Goal: Navigation & Orientation: Find specific page/section

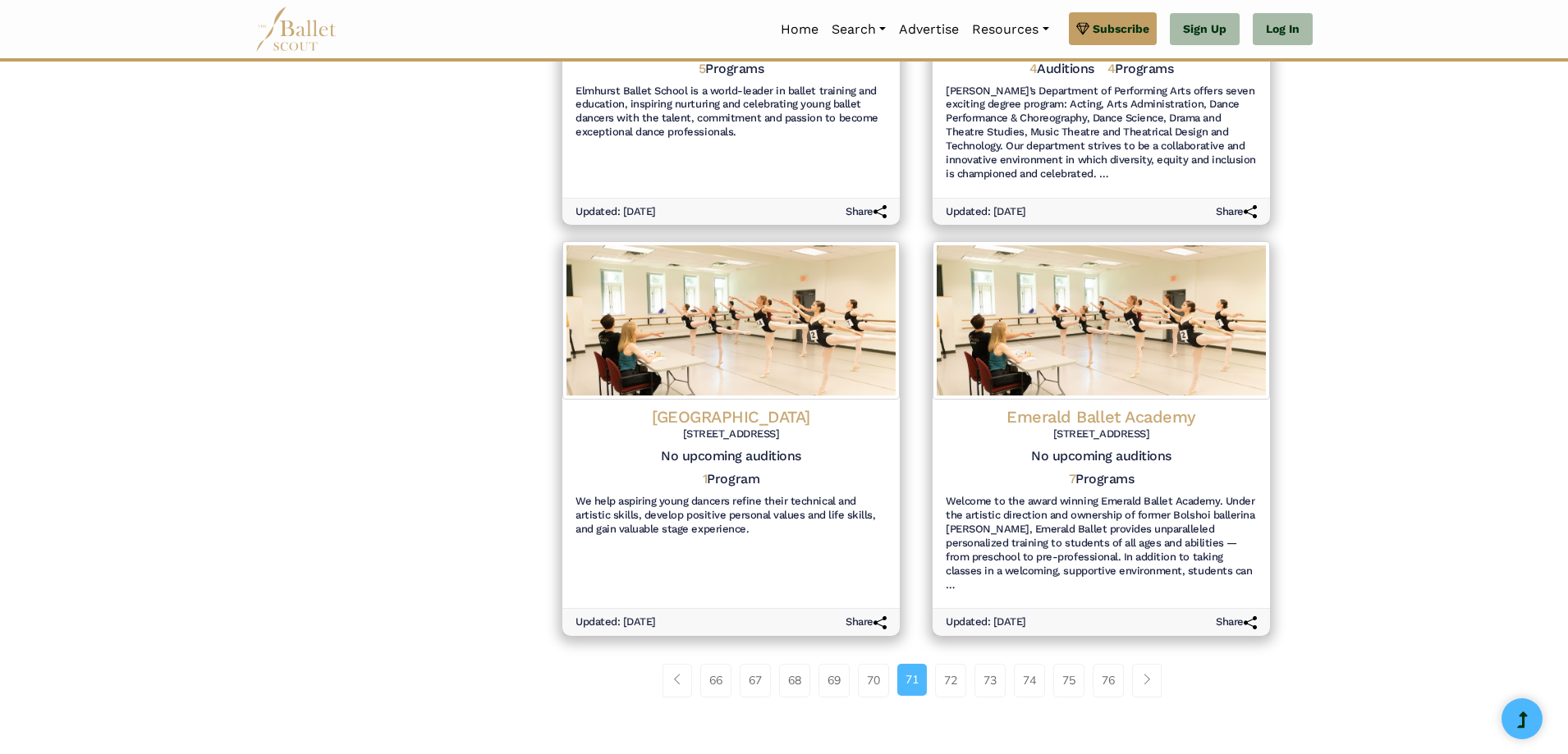
scroll to position [1723, 0]
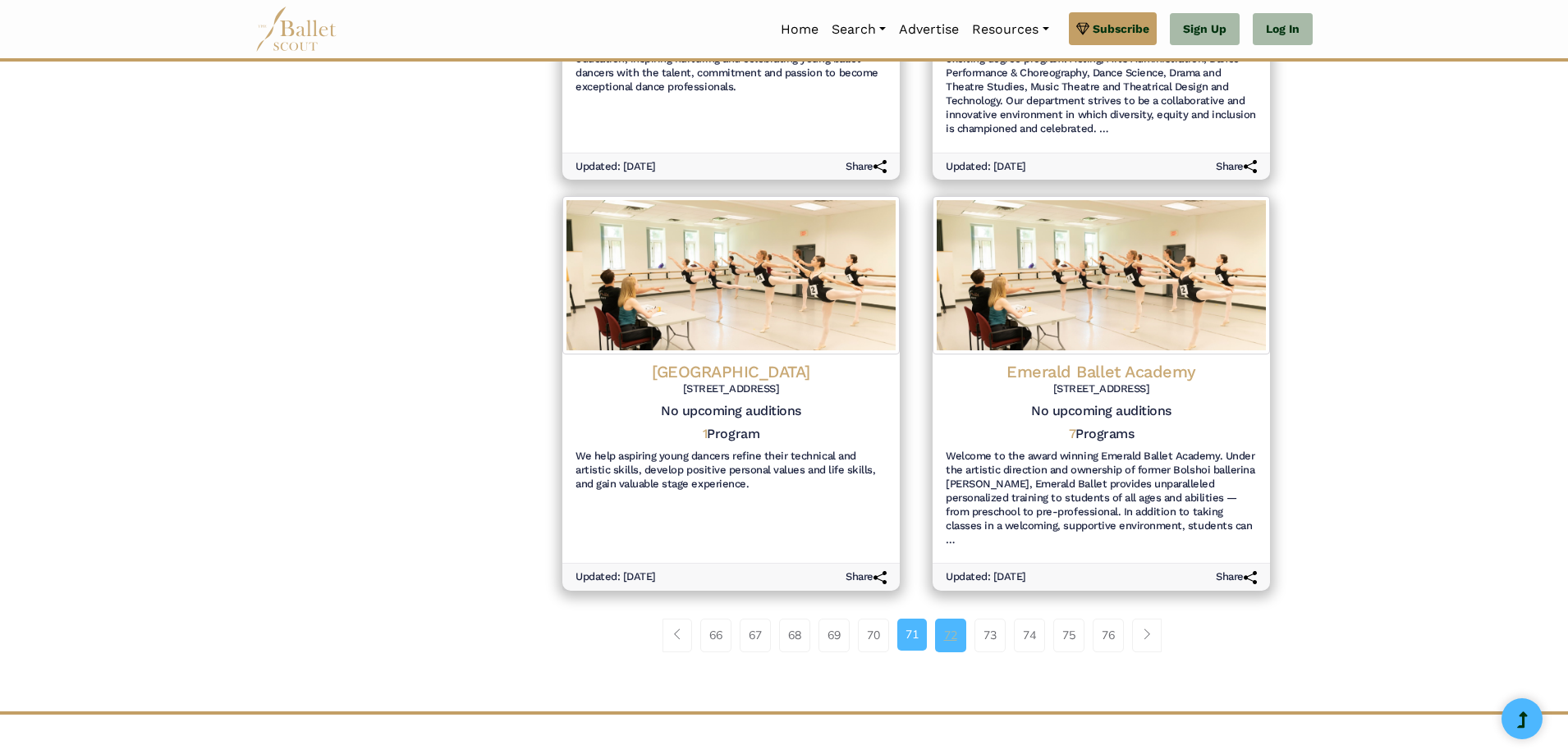
click at [947, 633] on link "72" at bounding box center [951, 635] width 31 height 33
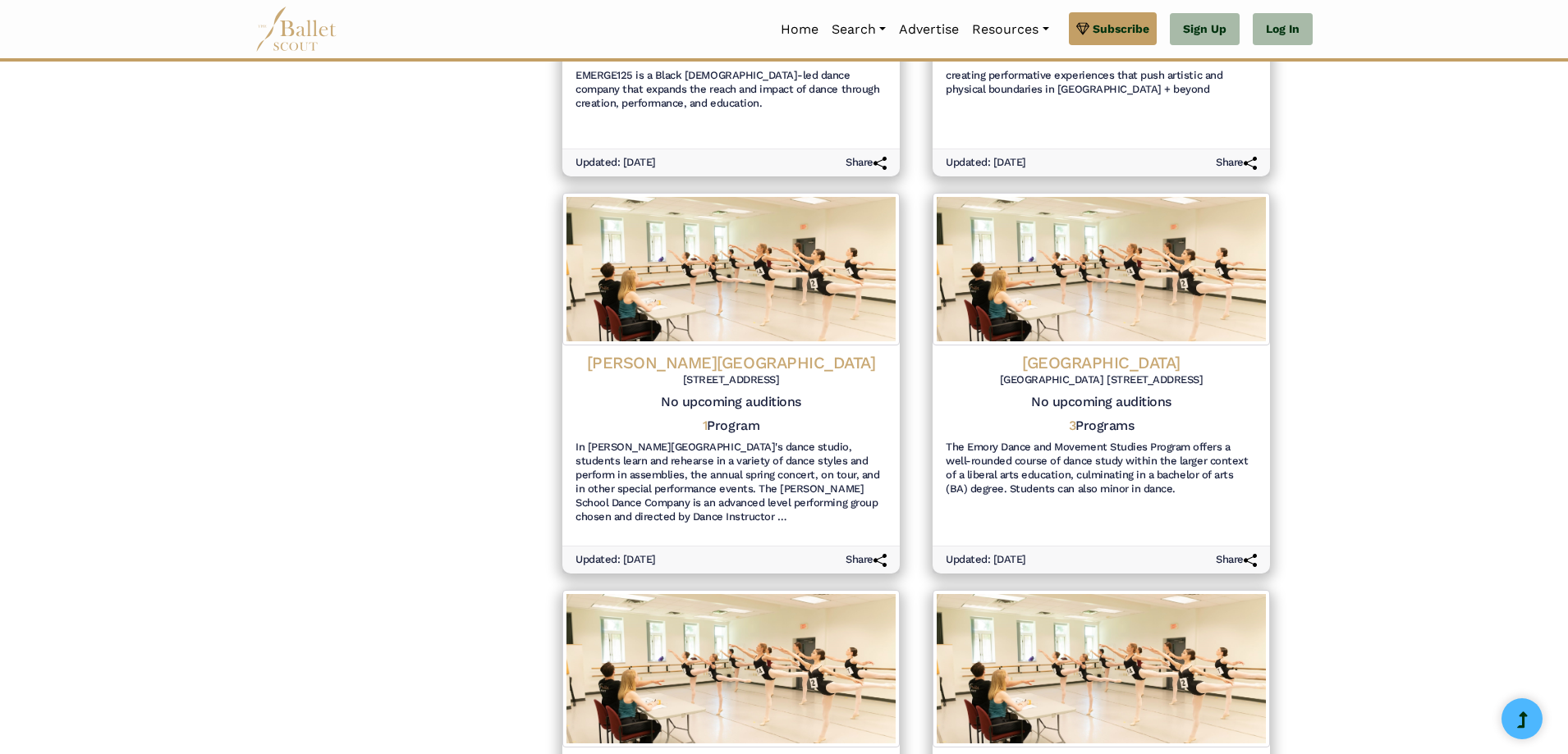
scroll to position [903, 0]
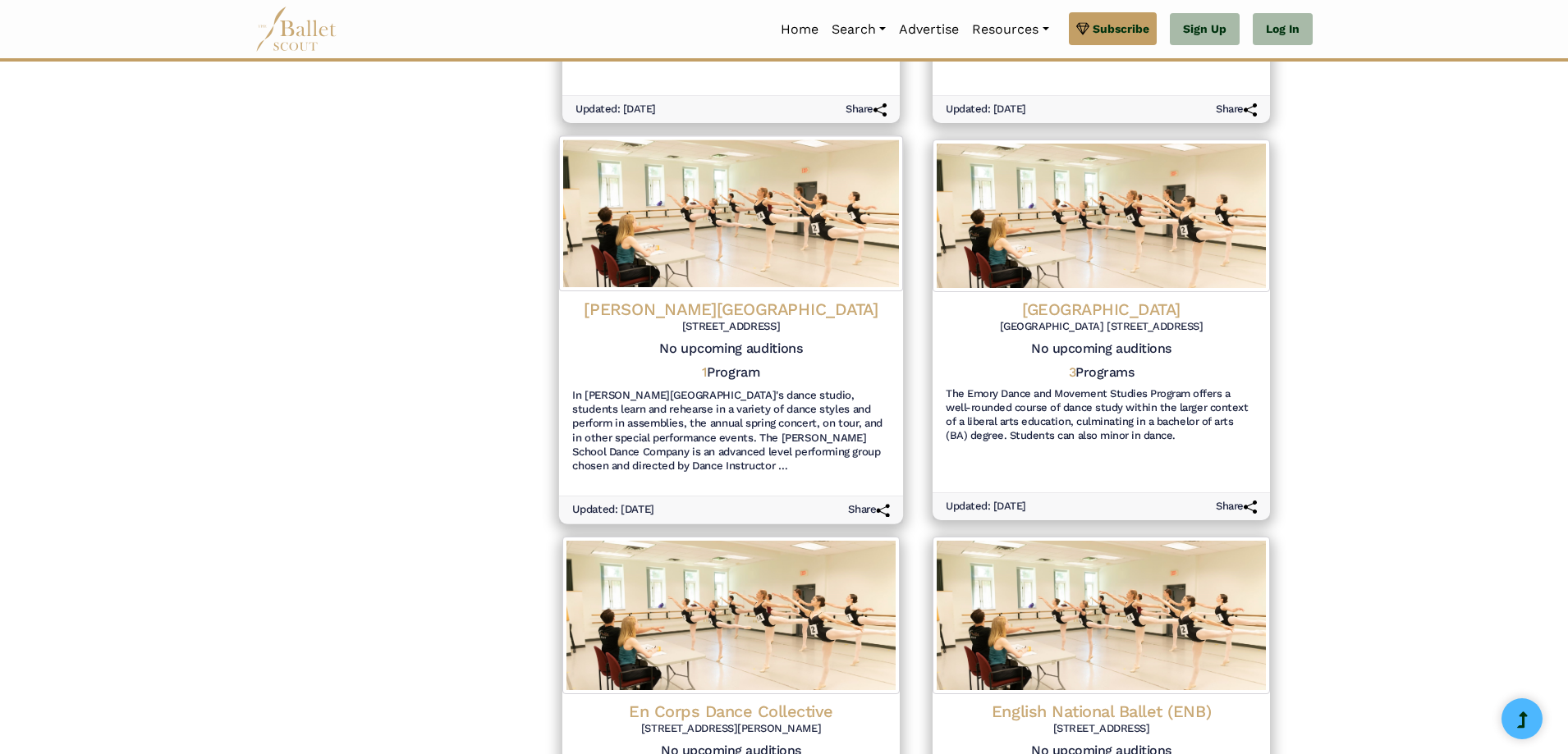
click at [811, 315] on h4 "Emma Willard School" at bounding box center [731, 308] width 317 height 22
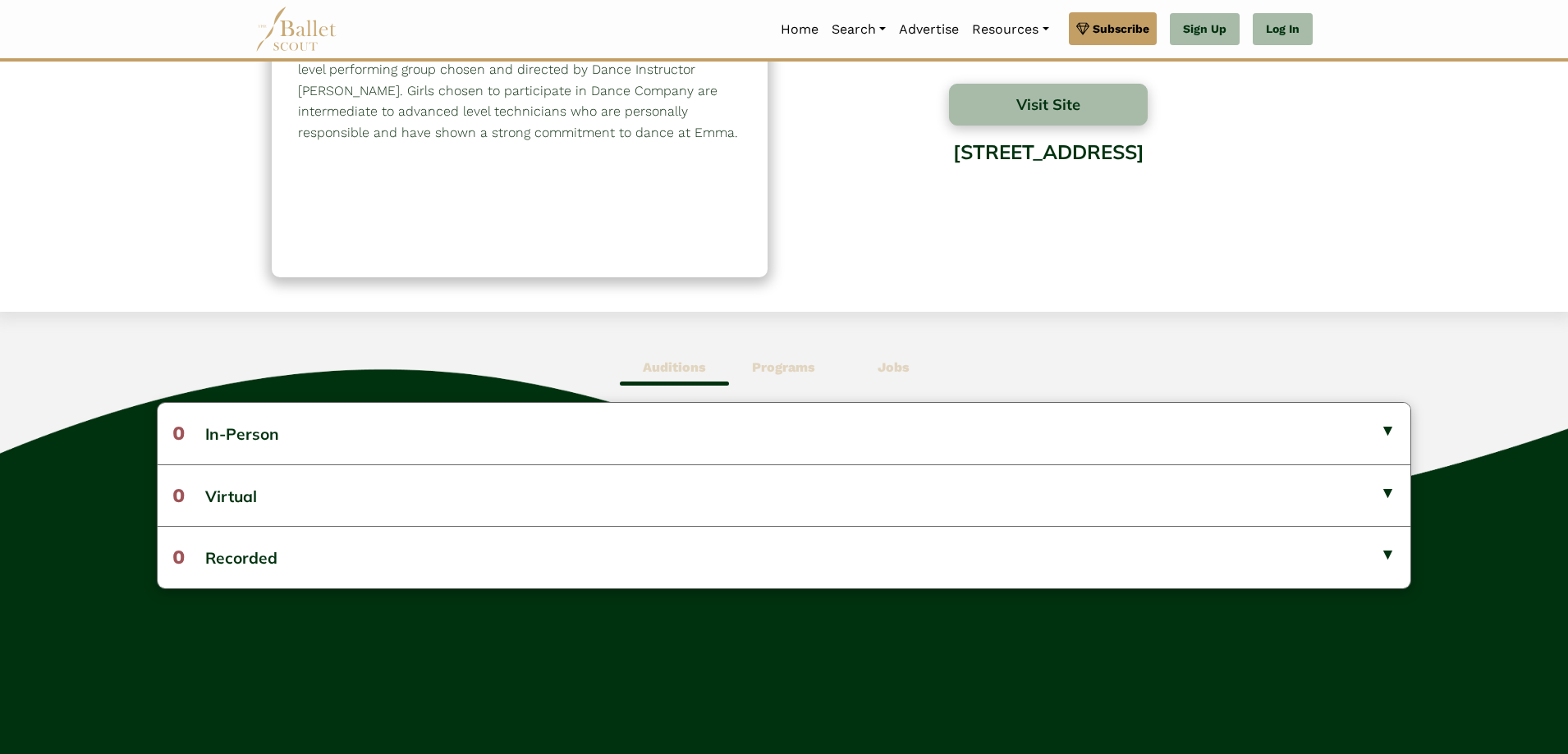
scroll to position [164, 0]
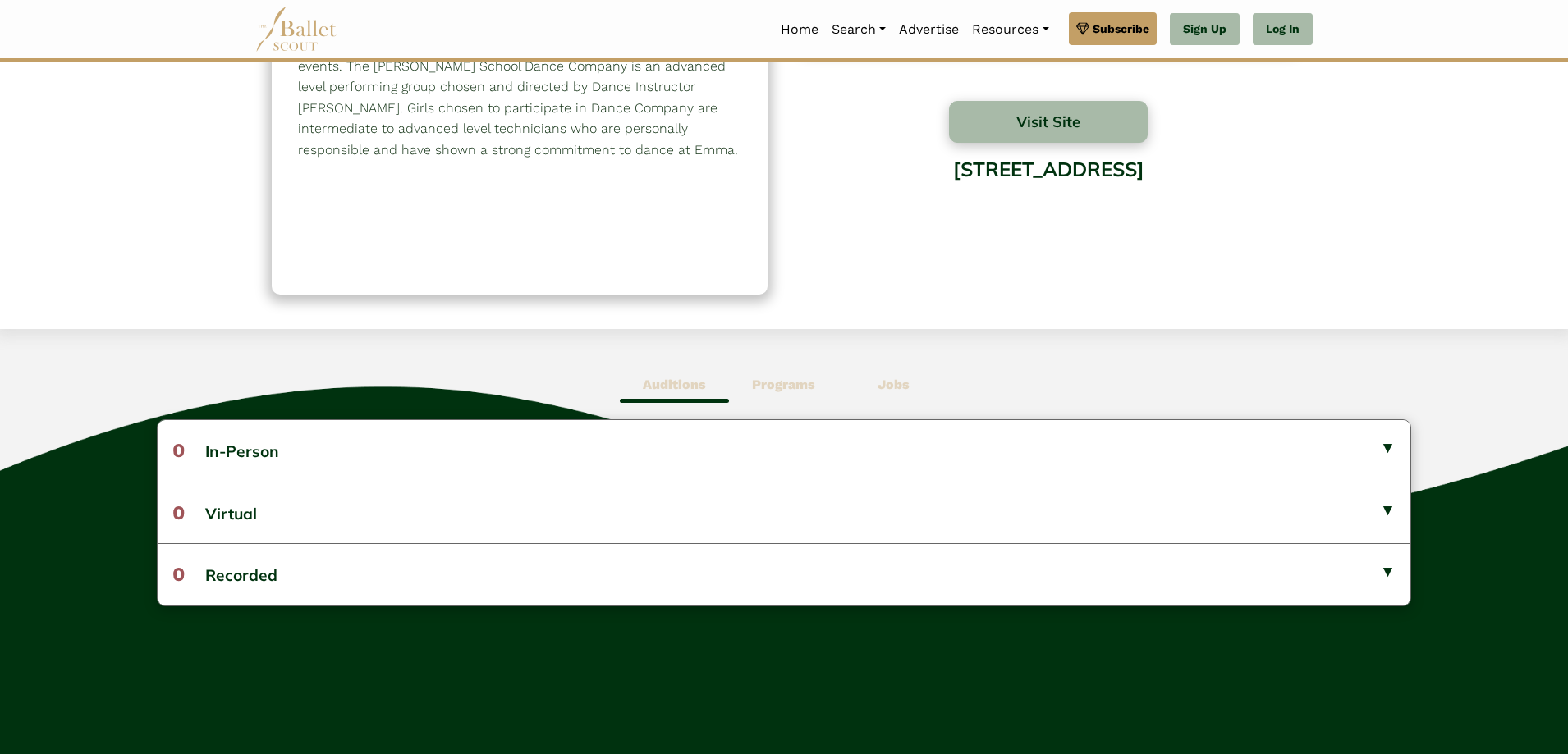
click at [824, 381] on span "Programs" at bounding box center [783, 384] width 109 height 38
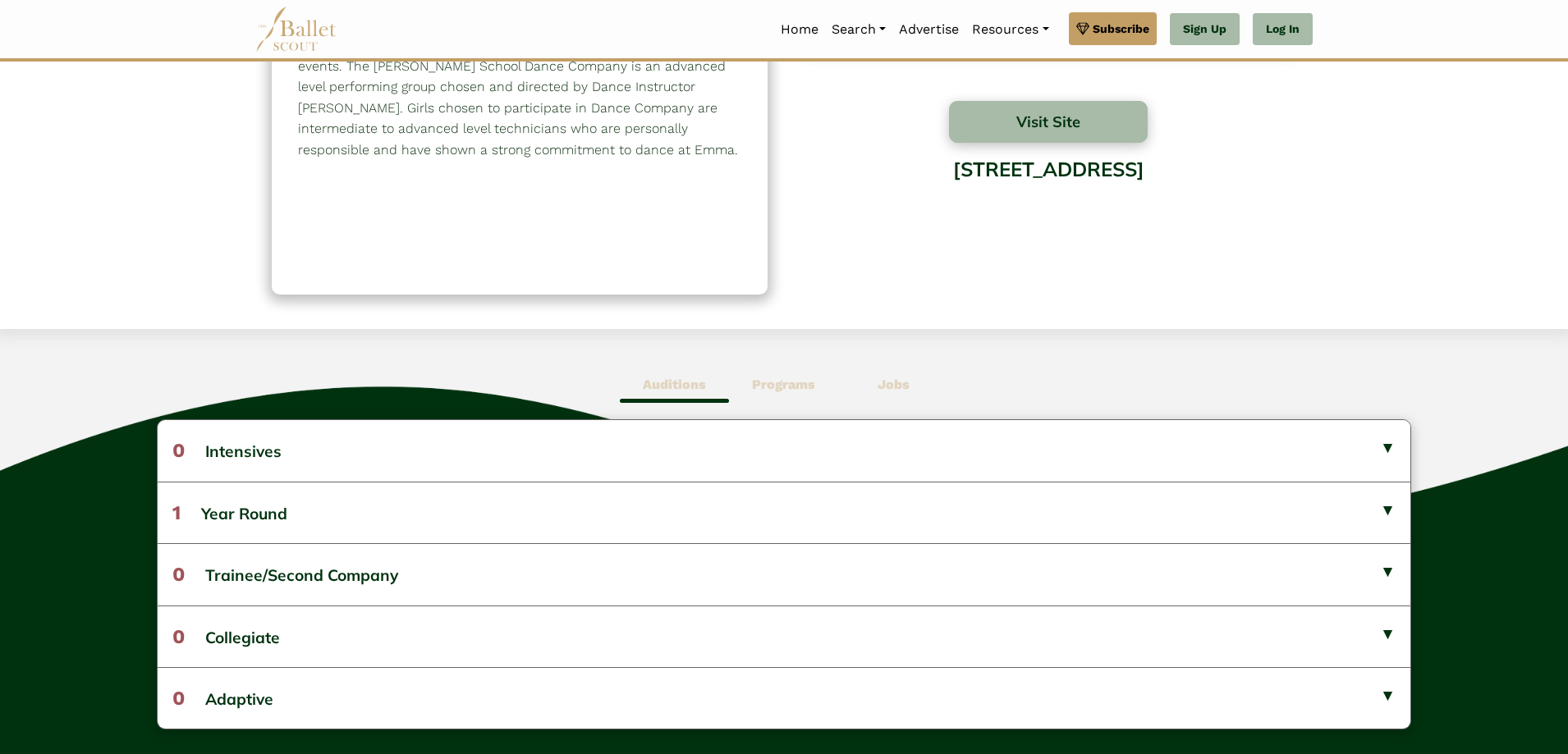
scroll to position [0, 0]
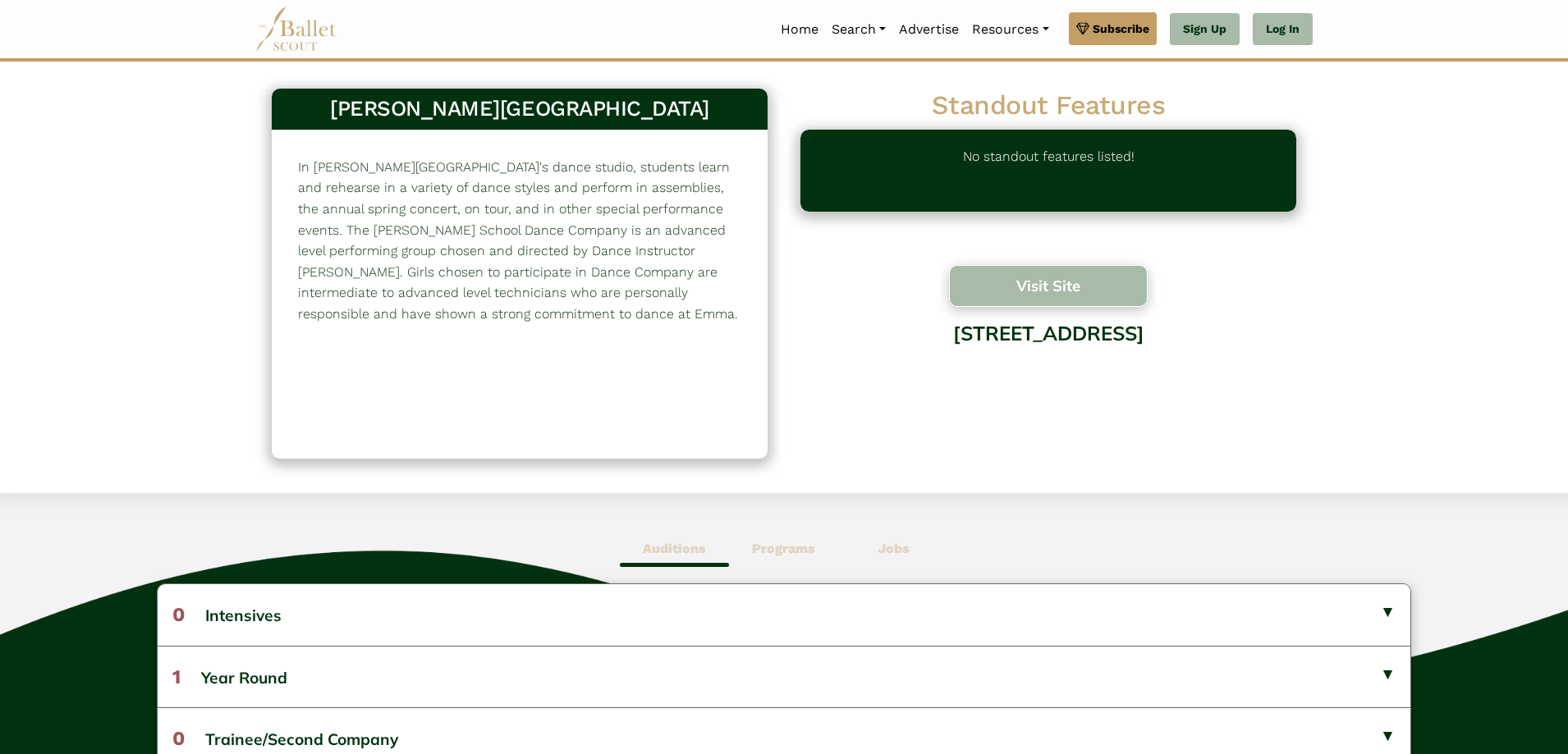
click at [1037, 276] on button "Visit Site" at bounding box center [1048, 286] width 198 height 42
